Goal: Task Accomplishment & Management: Manage account settings

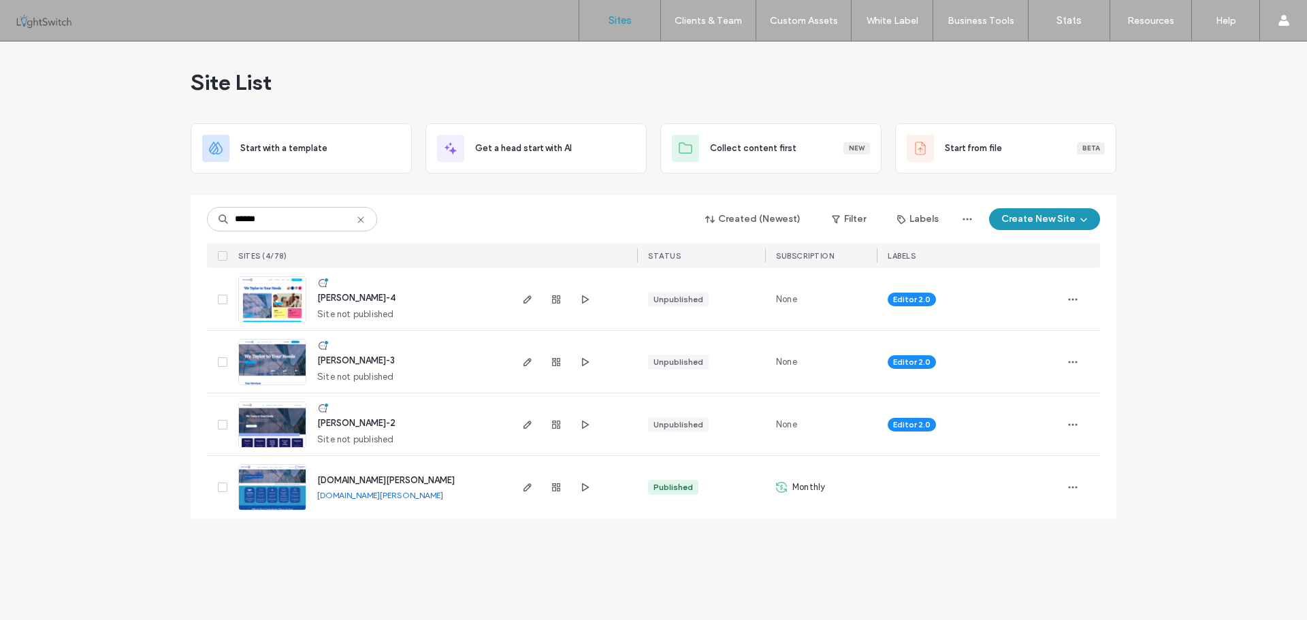
type input "******"
click at [274, 486] on img at bounding box center [272, 511] width 67 height 93
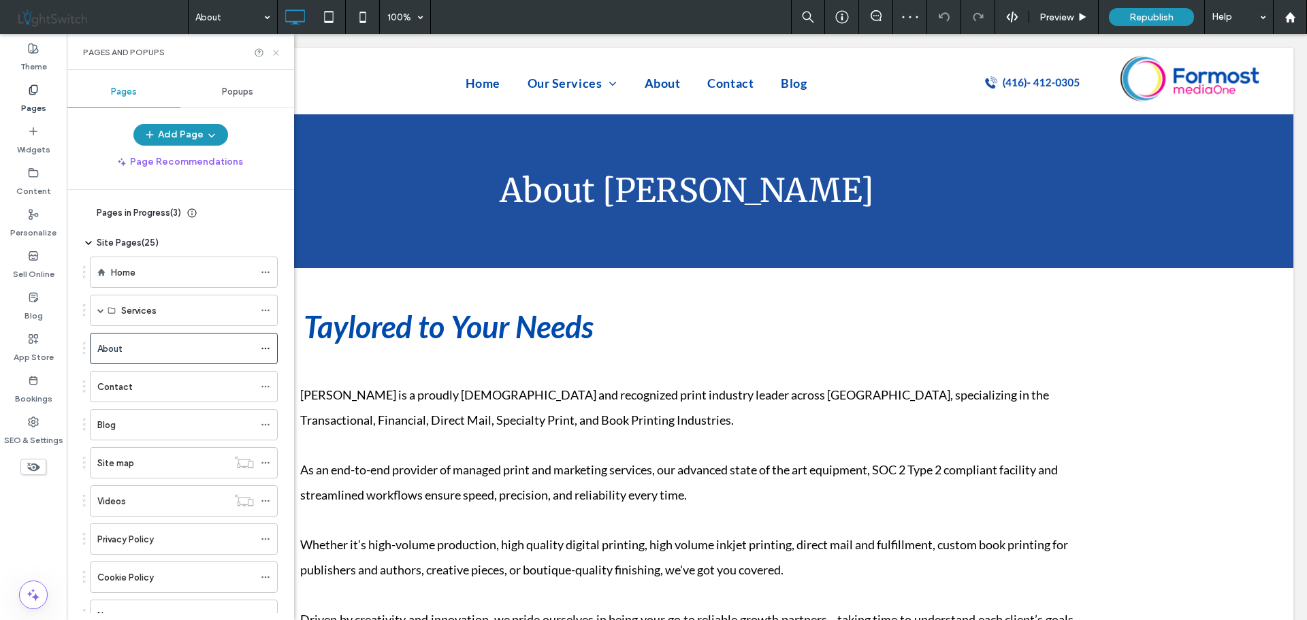
drag, startPoint x: 274, startPoint y: 54, endPoint x: 287, endPoint y: 101, distance: 47.9
click at [274, 54] on use at bounding box center [275, 52] width 5 height 5
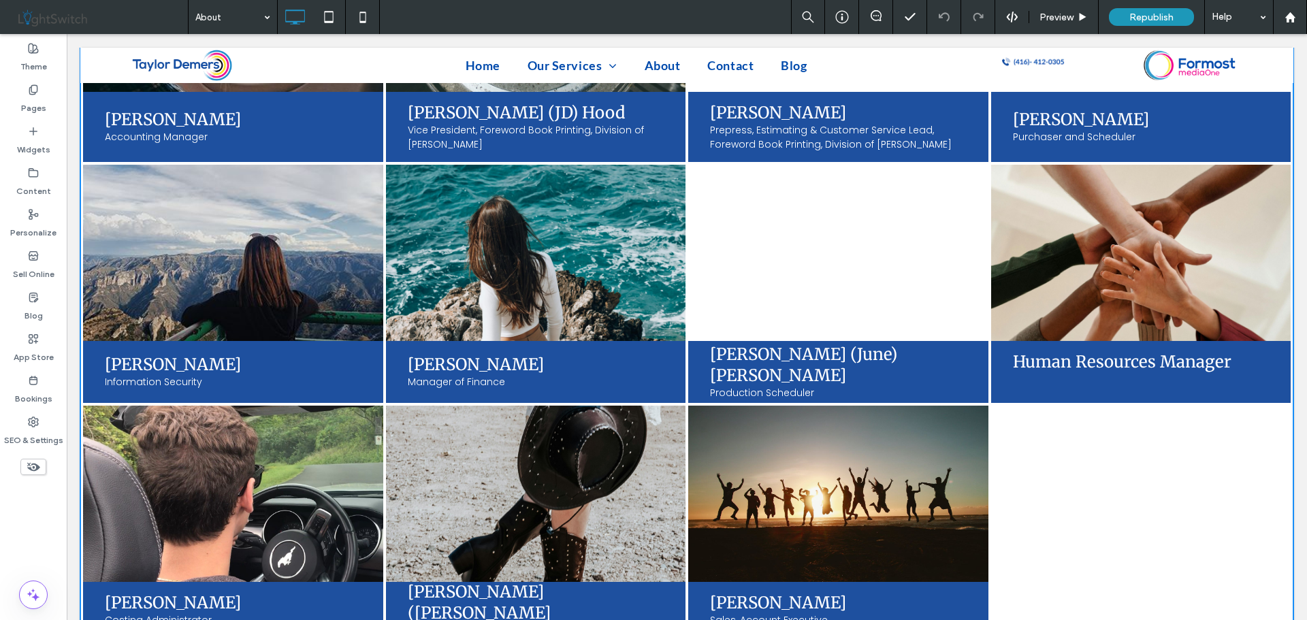
scroll to position [2927, 0]
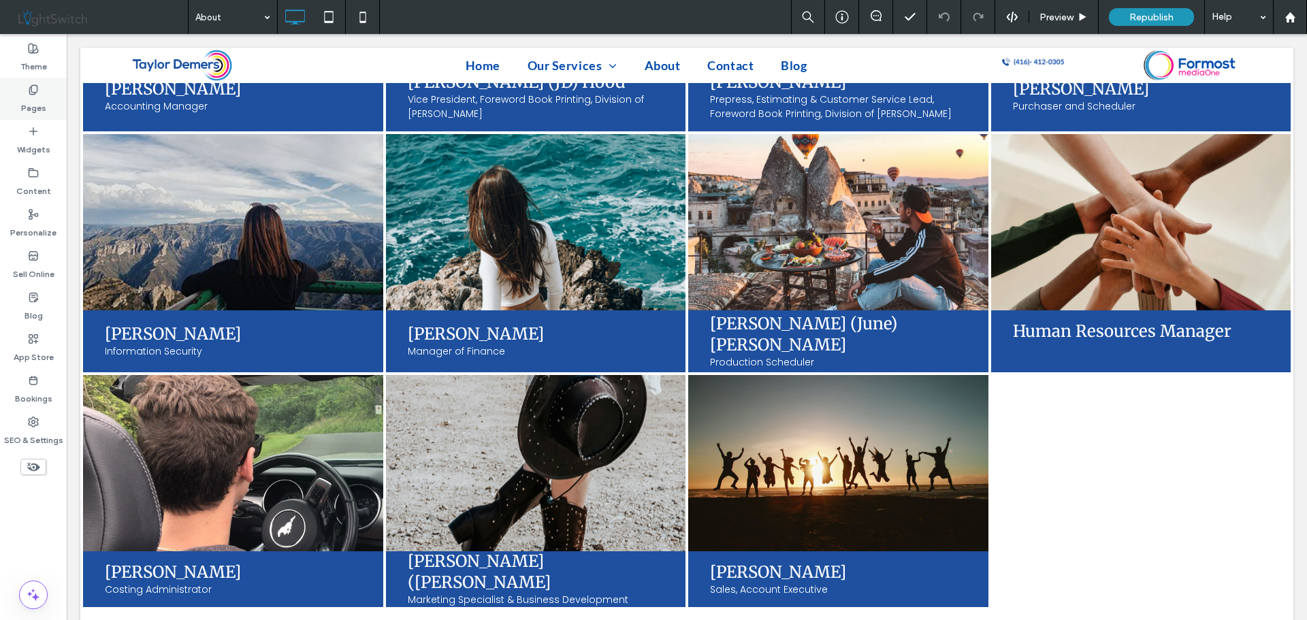
click at [25, 95] on div "Pages" at bounding box center [33, 99] width 67 height 42
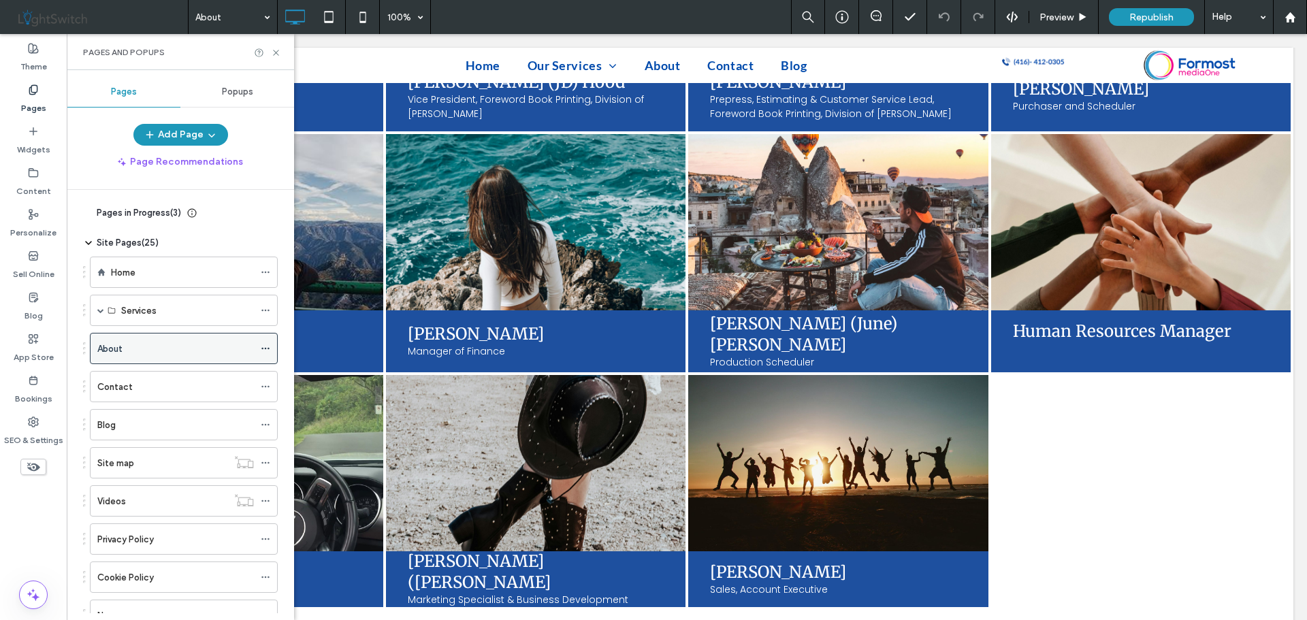
click at [265, 345] on icon at bounding box center [266, 349] width 10 height 10
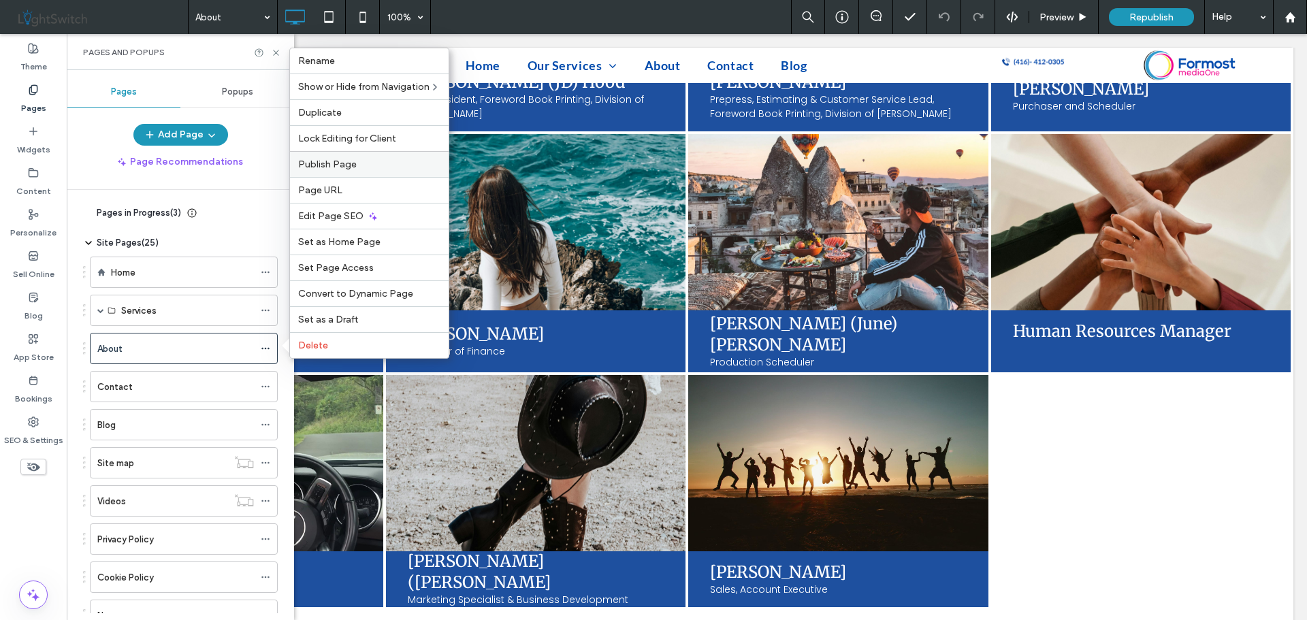
click at [351, 161] on span "Publish Page" at bounding box center [327, 165] width 59 height 12
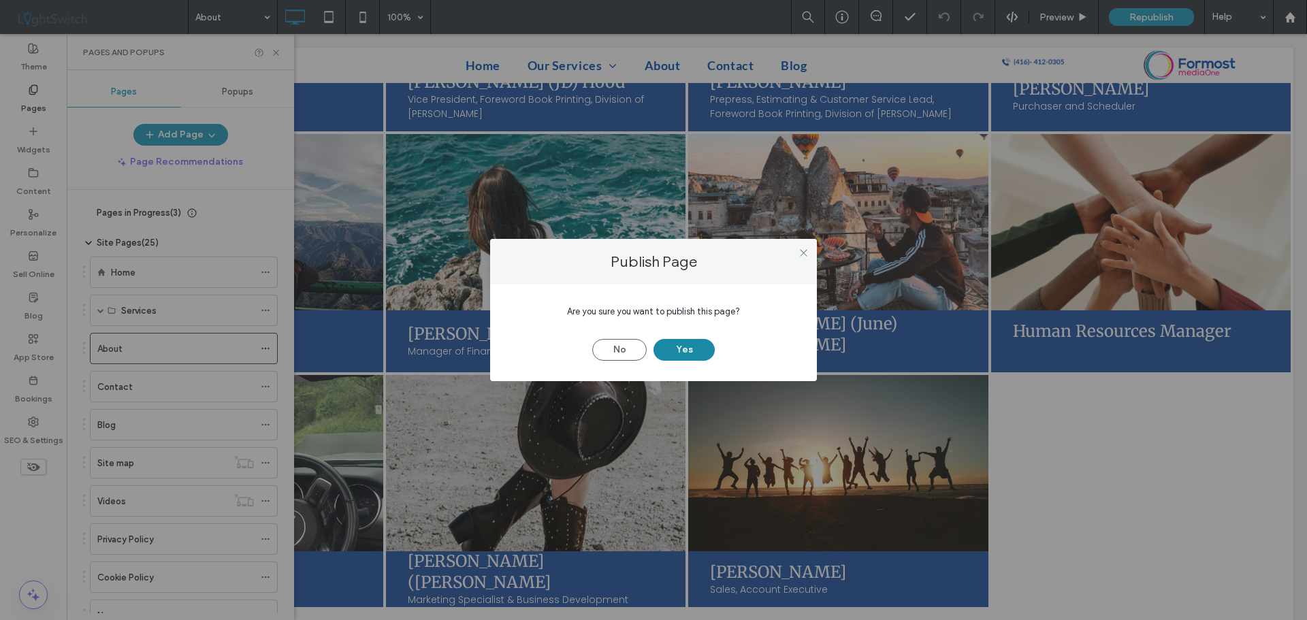
click at [681, 347] on button "Yes" at bounding box center [684, 350] width 61 height 22
